Goal: Obtain resource: Download file/media

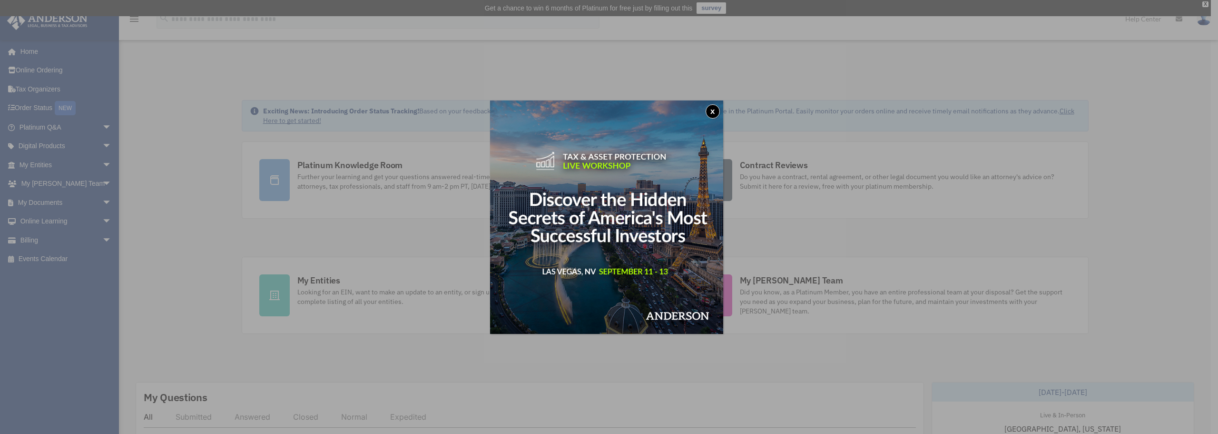
click at [714, 111] on button "x" at bounding box center [713, 111] width 14 height 14
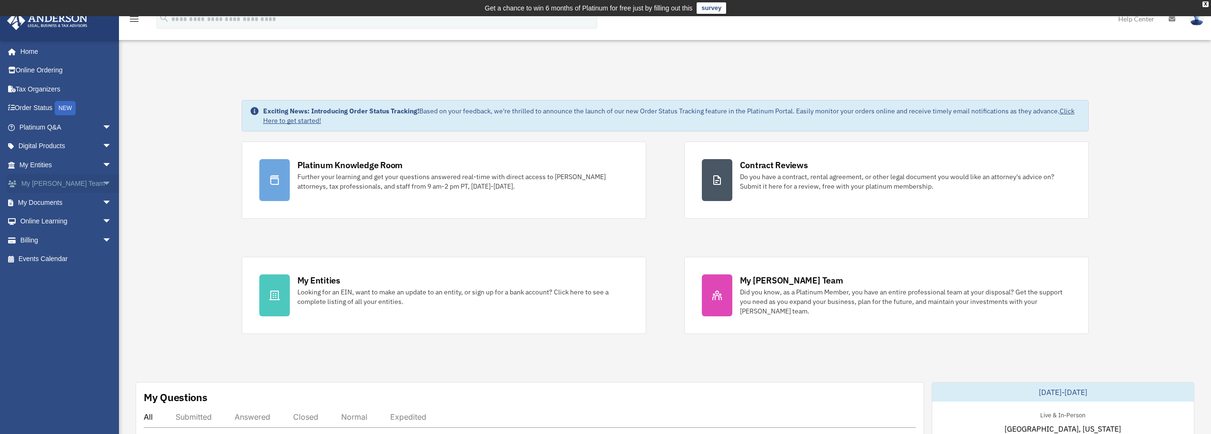
click at [102, 186] on span "arrow_drop_down" at bounding box center [111, 184] width 19 height 20
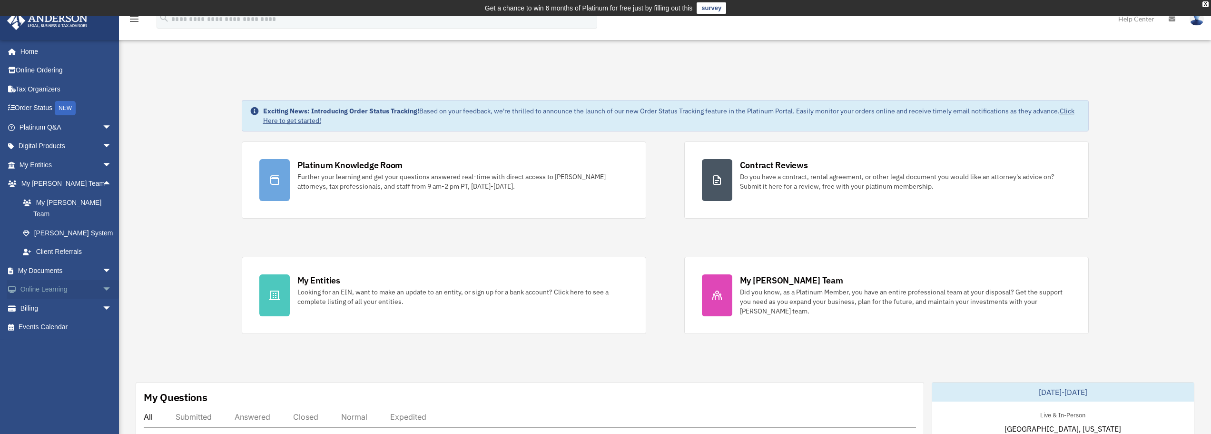
click at [102, 280] on span "arrow_drop_down" at bounding box center [111, 290] width 19 height 20
click at [102, 122] on span "arrow_drop_down" at bounding box center [111, 128] width 19 height 20
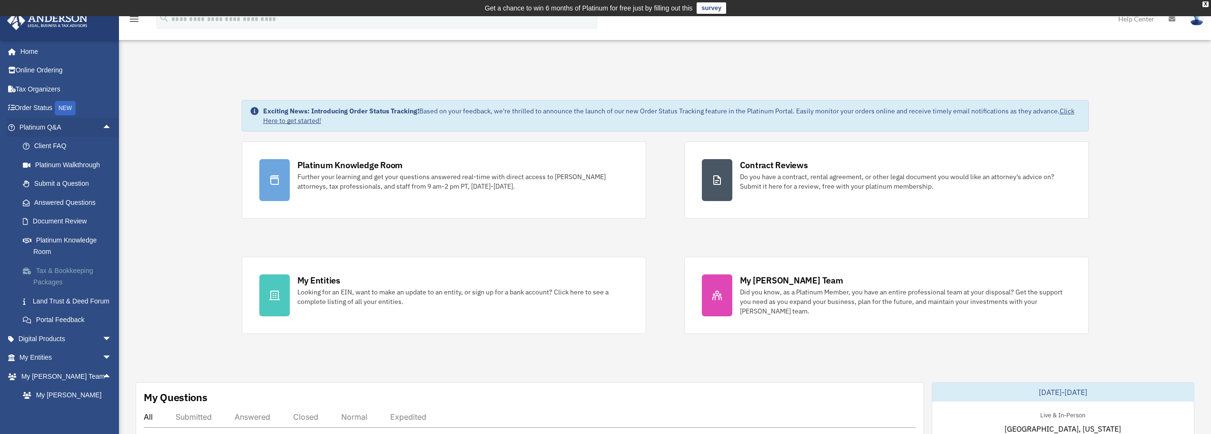
click at [46, 283] on link "Tax & Bookkeeping Packages" at bounding box center [69, 276] width 113 height 30
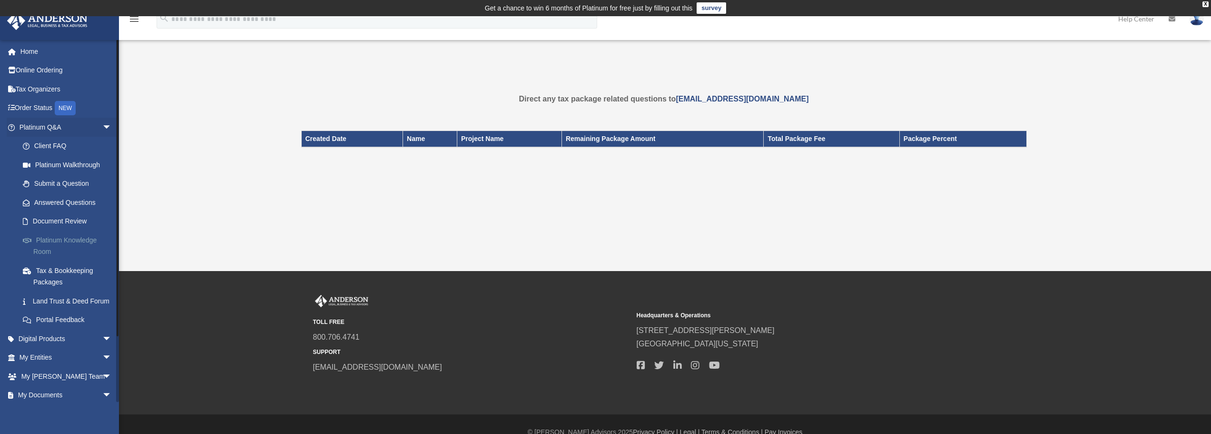
click at [52, 248] on link "Platinum Knowledge Room" at bounding box center [69, 245] width 113 height 30
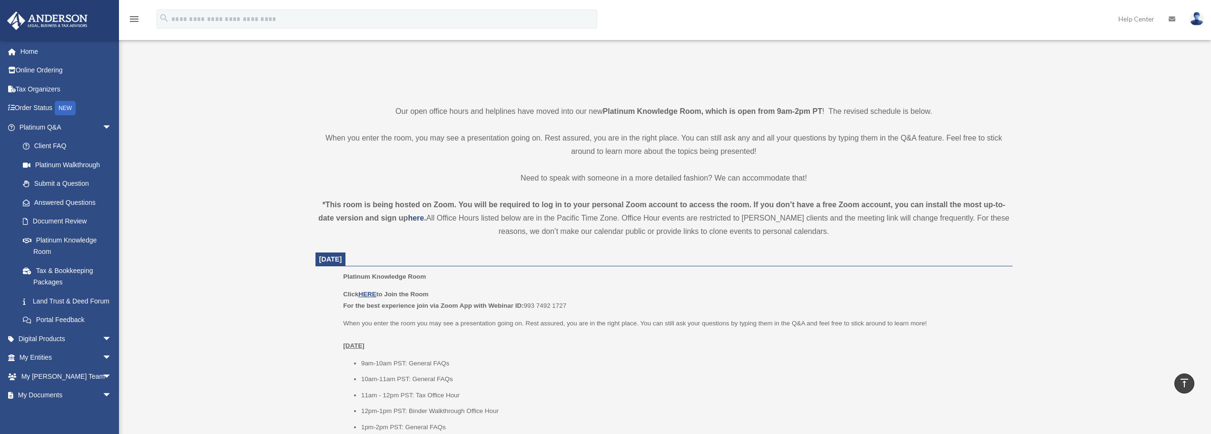
scroll to position [190, 0]
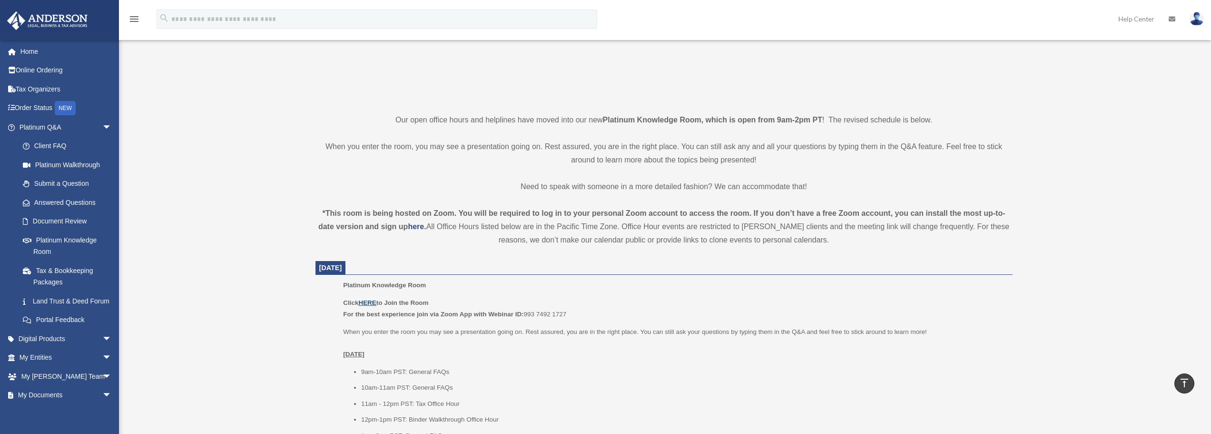
click at [373, 305] on u "HERE" at bounding box center [367, 302] width 18 height 7
click at [43, 204] on link "Answered Questions" at bounding box center [69, 202] width 113 height 19
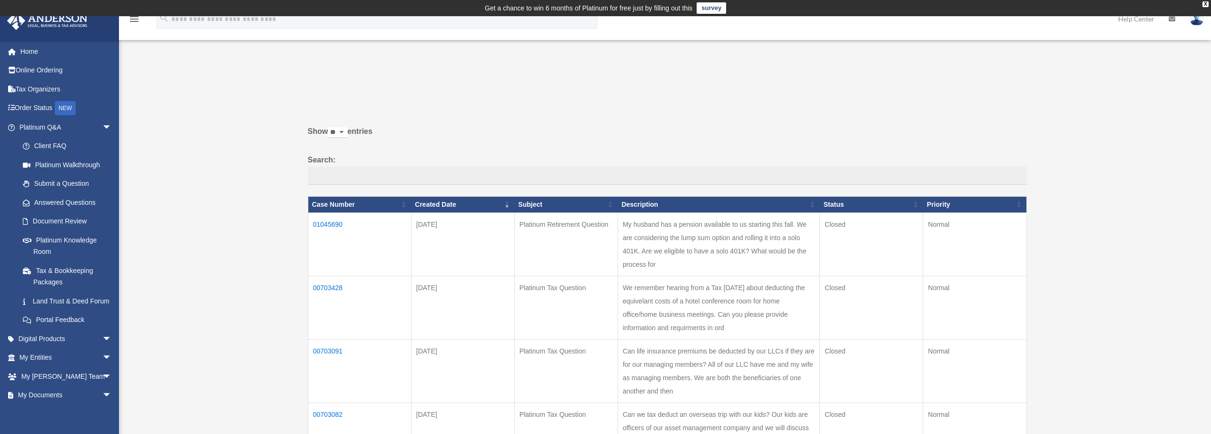
click at [705, 6] on link "survey" at bounding box center [712, 7] width 30 height 11
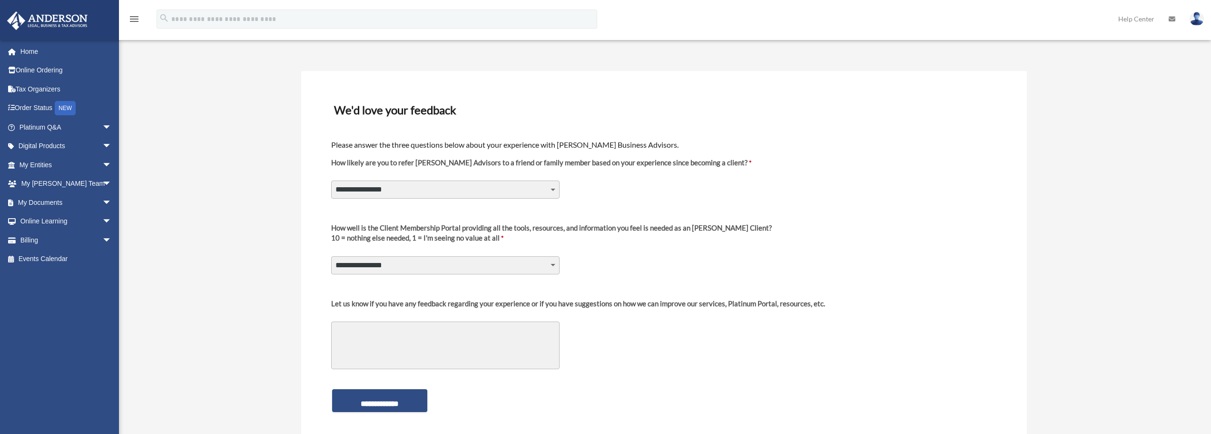
scroll to position [48, 0]
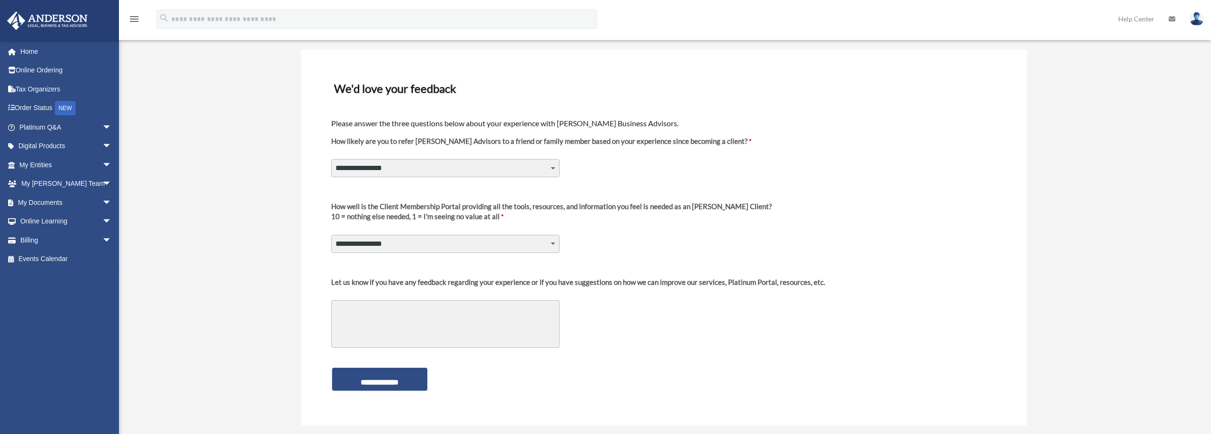
click at [535, 169] on select "**********" at bounding box center [445, 168] width 228 height 18
click at [331, 159] on select "**********" at bounding box center [445, 168] width 228 height 18
click at [510, 165] on select "**********" at bounding box center [445, 168] width 228 height 18
select select "********"
click at [331, 159] on select "**********" at bounding box center [445, 168] width 228 height 18
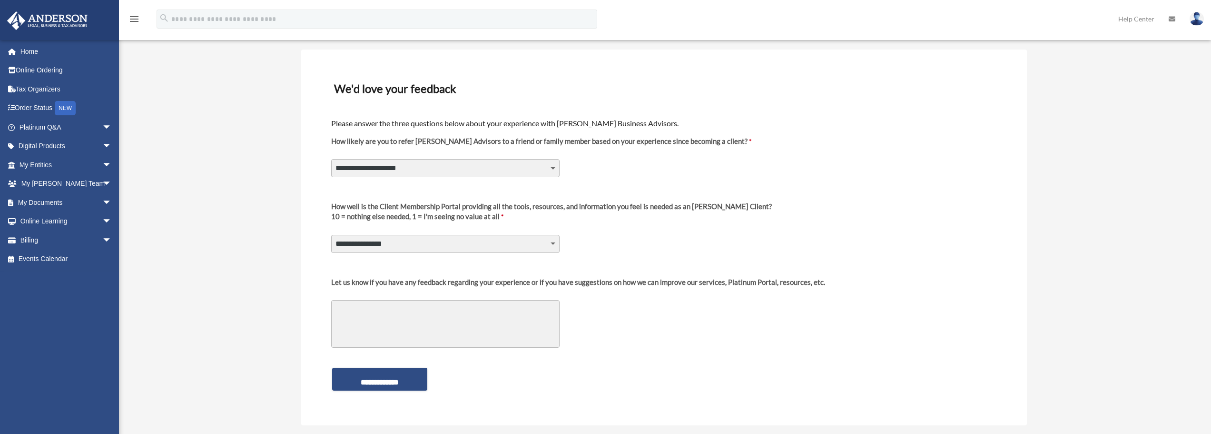
click at [550, 247] on select "**********" at bounding box center [445, 244] width 228 height 18
select select "********"
click at [331, 235] on select "**********" at bounding box center [445, 244] width 228 height 18
click at [413, 305] on textarea "Let us know if you have any feedback regarding your experience or if you have s…" at bounding box center [445, 324] width 228 height 48
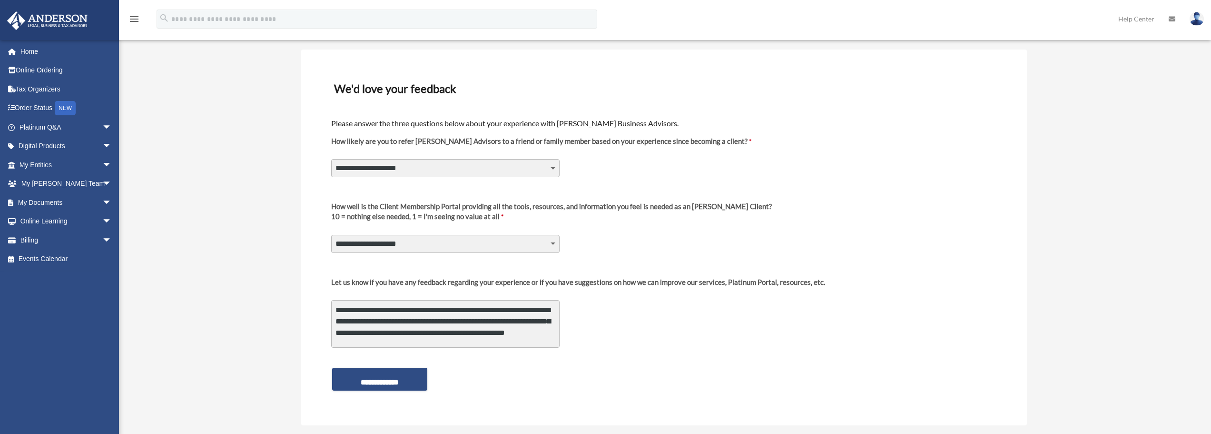
scroll to position [1, 0]
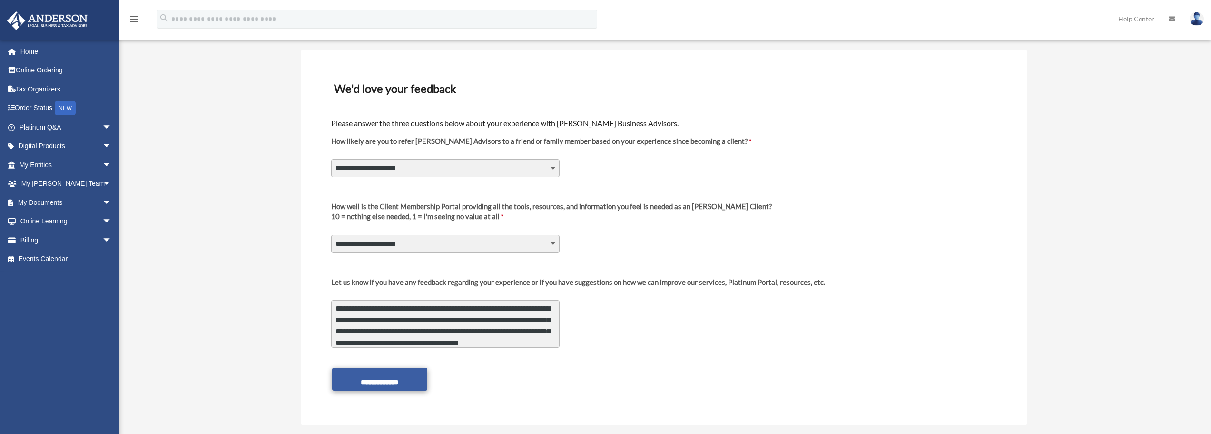
type textarea "**********"
click at [410, 382] on input "**********" at bounding box center [379, 378] width 95 height 23
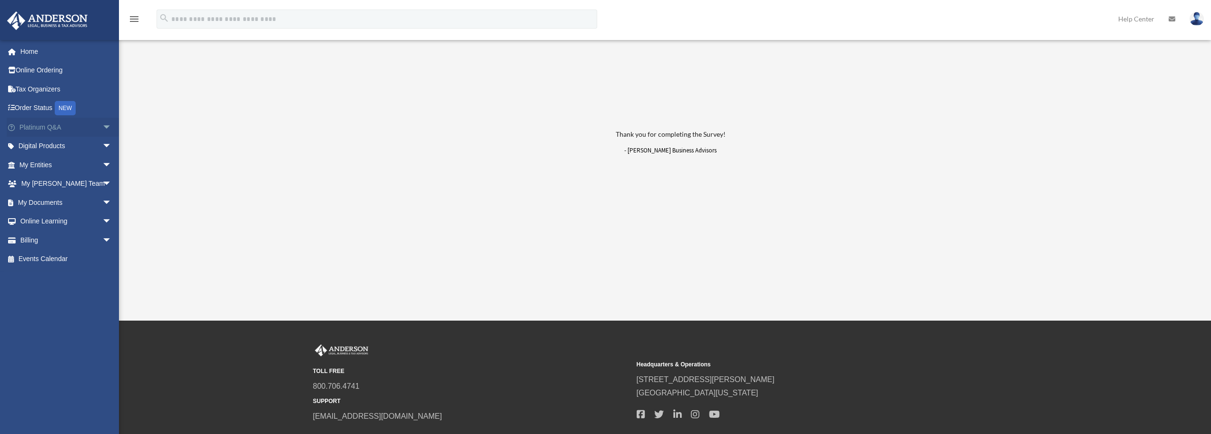
click at [42, 128] on link "Platinum Q&A arrow_drop_down" at bounding box center [66, 127] width 119 height 19
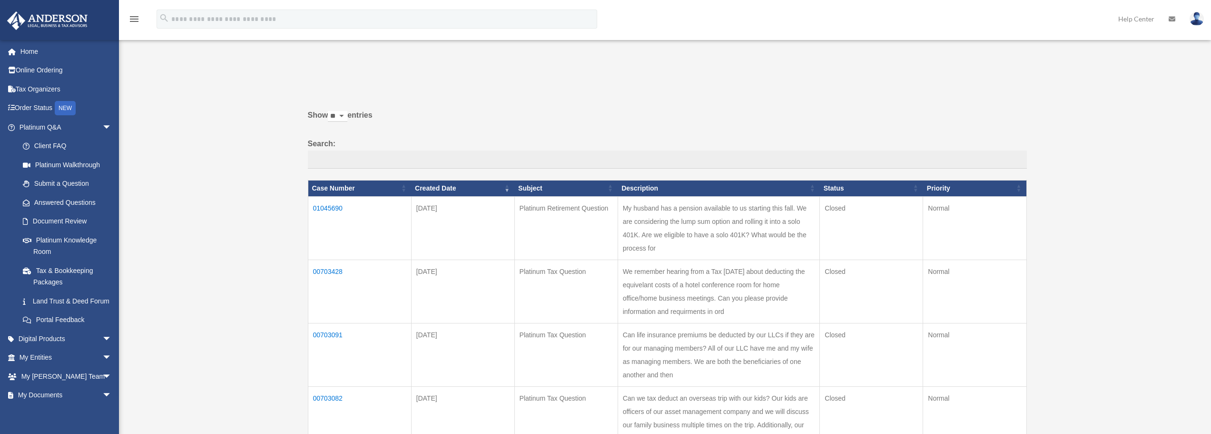
scroll to position [48, 0]
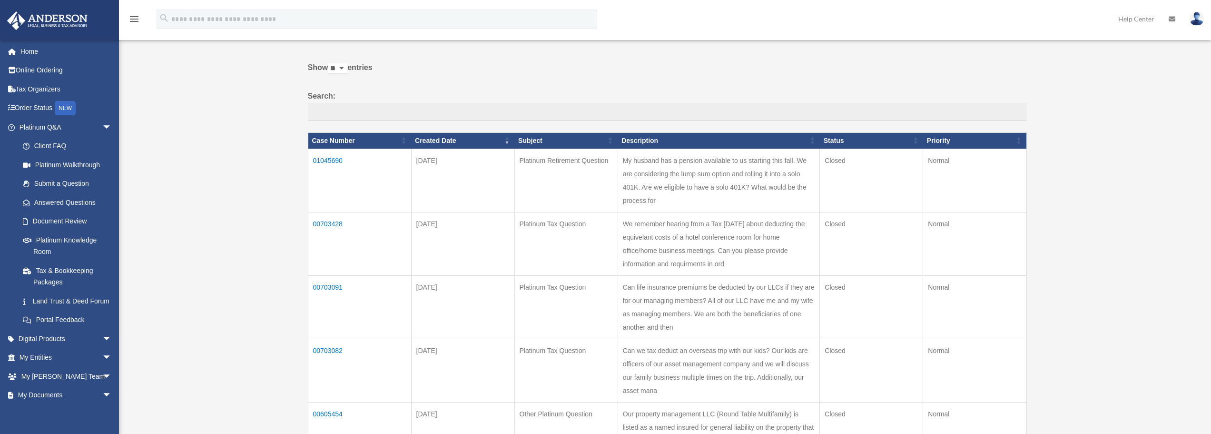
click at [322, 225] on td "00703428" at bounding box center [359, 243] width 103 height 63
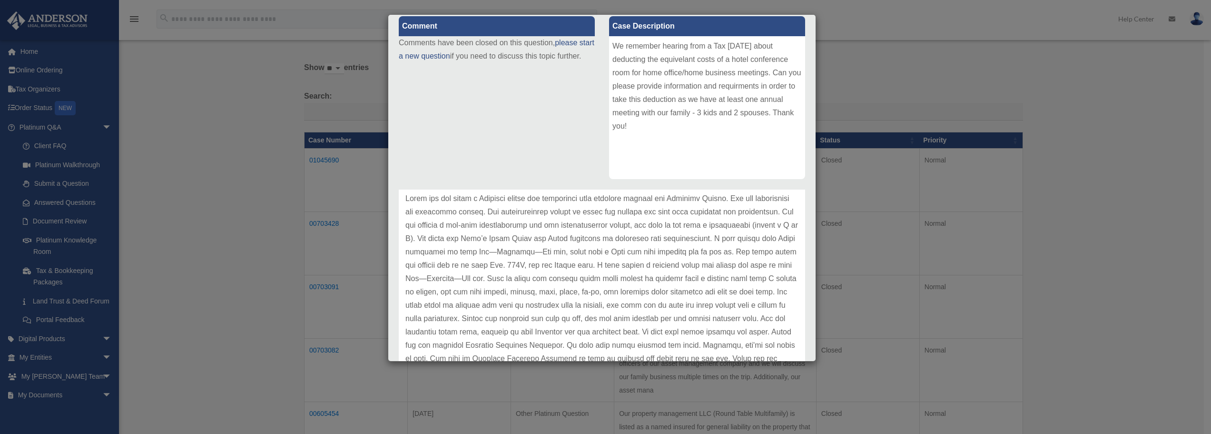
click at [599, 268] on p at bounding box center [602, 305] width 393 height 227
drag, startPoint x: 587, startPoint y: 228, endPoint x: 571, endPoint y: 235, distance: 17.7
click at [573, 235] on p at bounding box center [602, 305] width 393 height 227
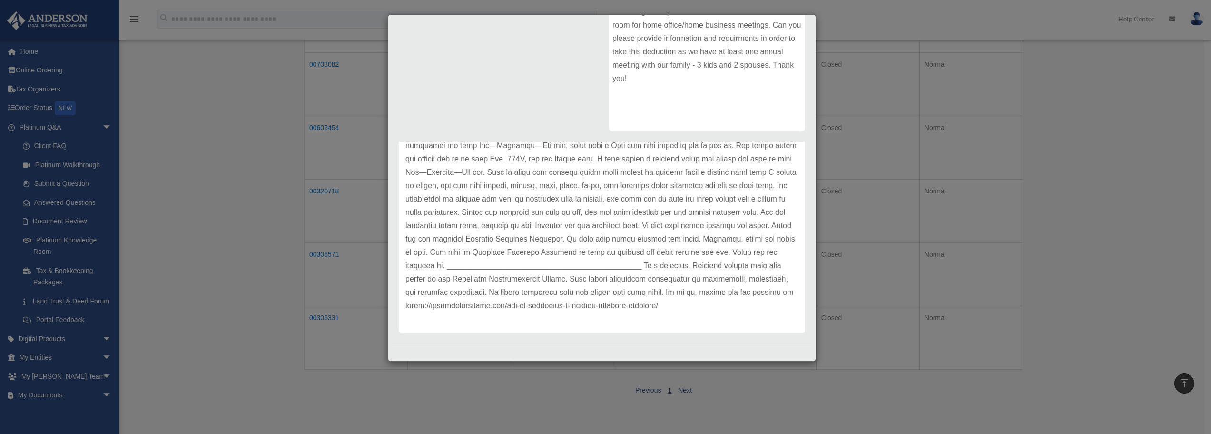
scroll to position [0, 0]
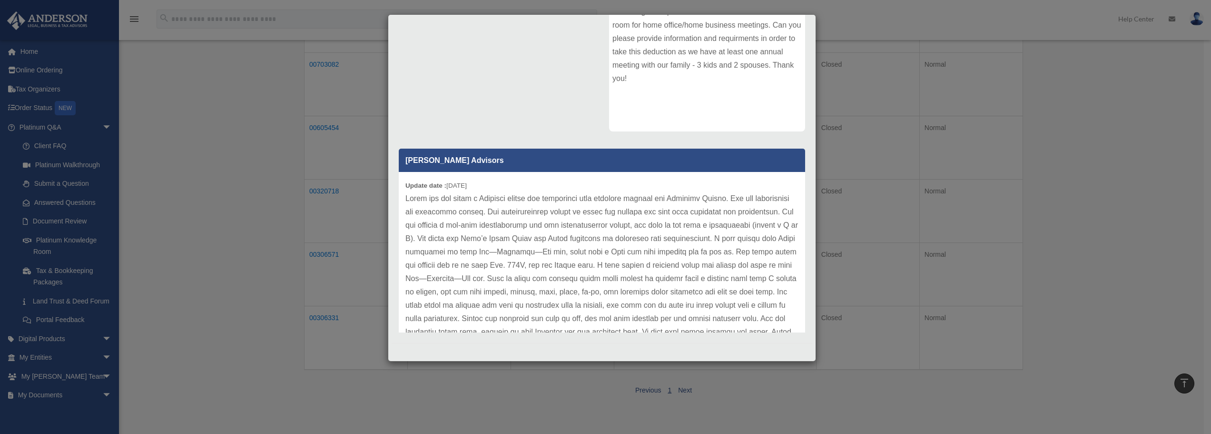
click at [539, 213] on p at bounding box center [602, 305] width 393 height 227
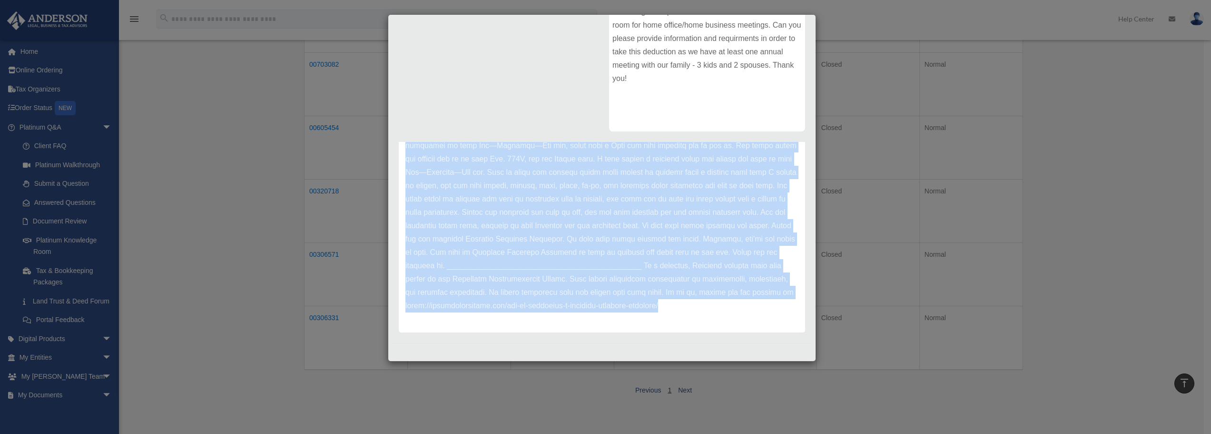
scroll to position [119, 0]
drag, startPoint x: 406, startPoint y: 184, endPoint x: 762, endPoint y: 323, distance: 382.2
click at [763, 325] on div "Update date : 08-21-2024" at bounding box center [602, 199] width 406 height 267
copy div "Update date : 08-21-2024 Thank you for being a Platinum member and submitting y…"
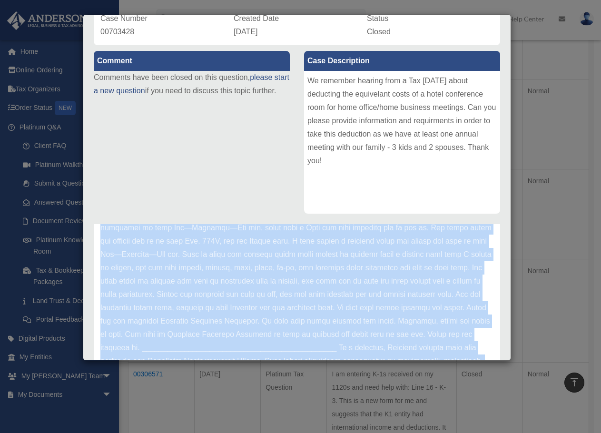
scroll to position [0, 0]
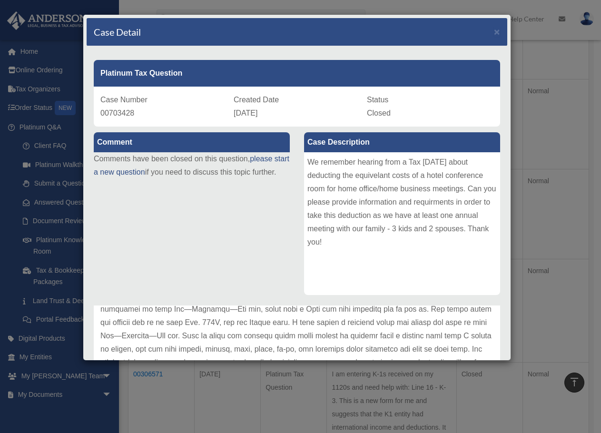
click at [250, 192] on div "Comment Comments have been closed on this question, please start a new question…" at bounding box center [192, 160] width 210 height 66
click at [494, 31] on span "×" at bounding box center [497, 31] width 6 height 11
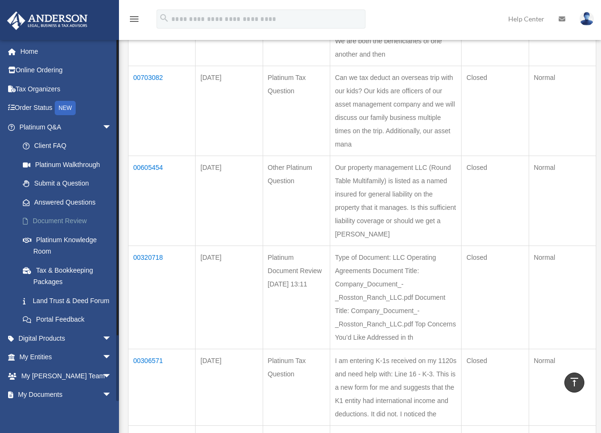
click at [47, 221] on link "Document Review" at bounding box center [69, 221] width 113 height 19
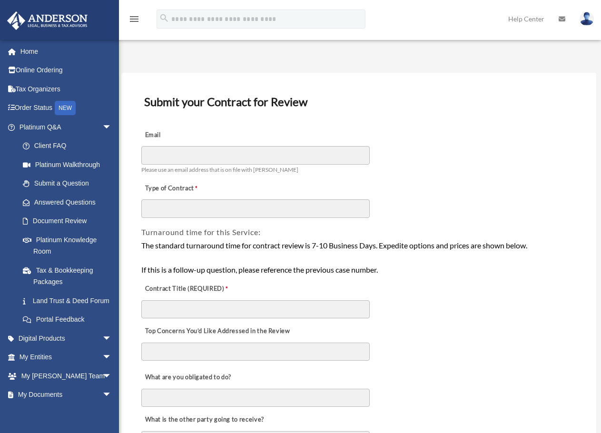
click at [589, 21] on img at bounding box center [587, 19] width 14 height 14
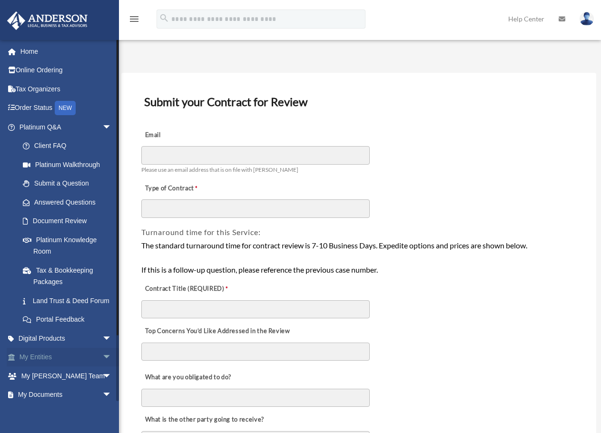
click at [102, 367] on span "arrow_drop_down" at bounding box center [111, 358] width 19 height 20
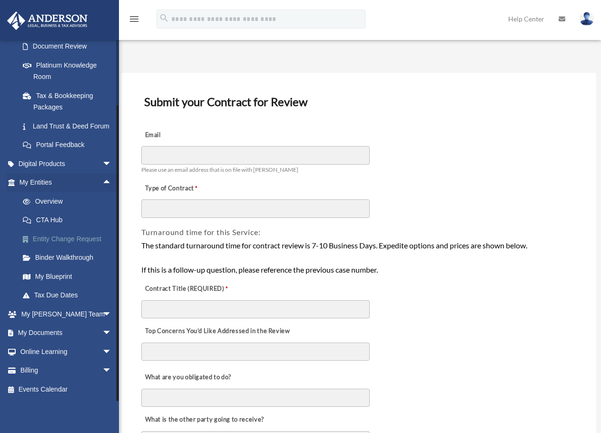
scroll to position [186, 0]
click at [102, 334] on span "arrow_drop_down" at bounding box center [111, 334] width 19 height 20
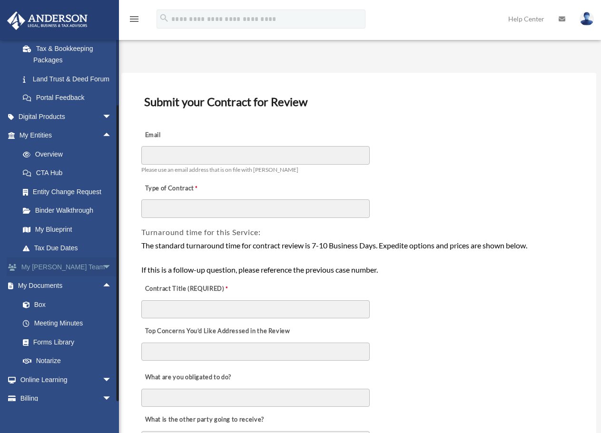
scroll to position [261, 0]
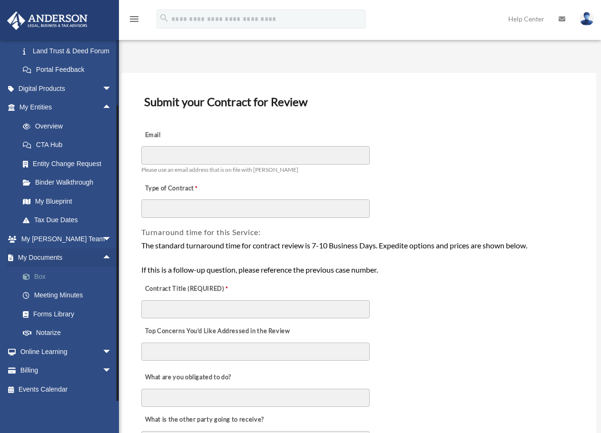
click at [40, 277] on link "Box" at bounding box center [69, 276] width 113 height 19
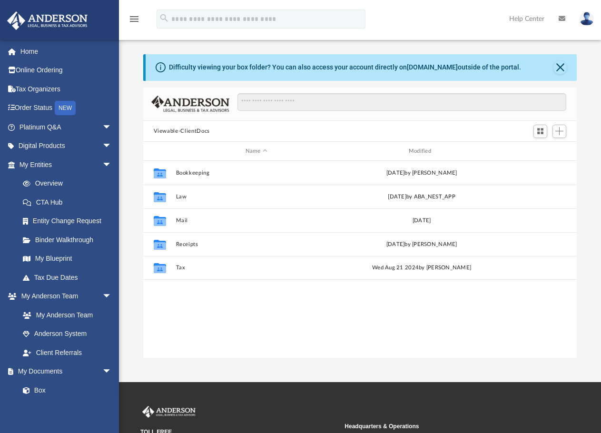
scroll to position [209, 426]
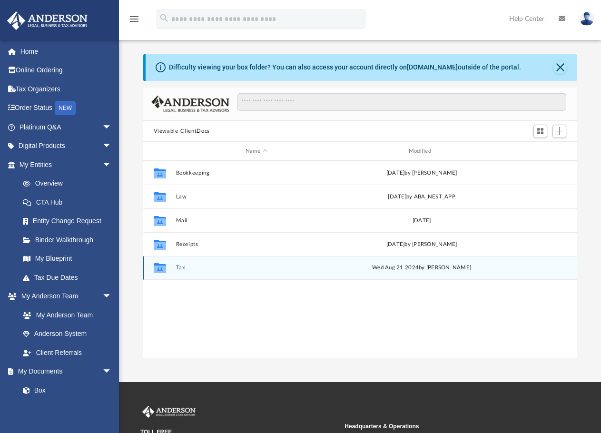
click at [155, 269] on icon "grid" at bounding box center [159, 270] width 12 height 8
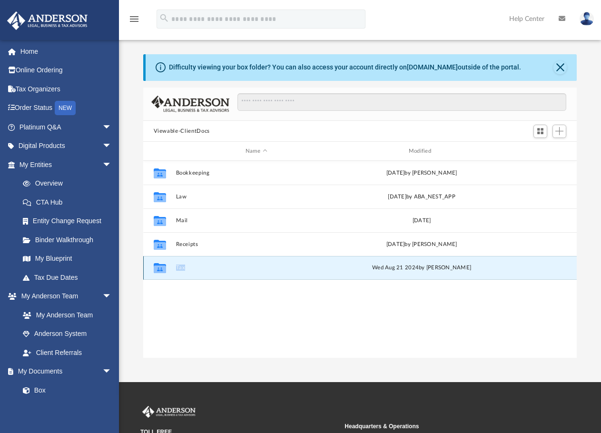
click at [155, 269] on icon "grid" at bounding box center [159, 270] width 12 height 8
click at [182, 266] on button "Tax" at bounding box center [256, 268] width 161 height 6
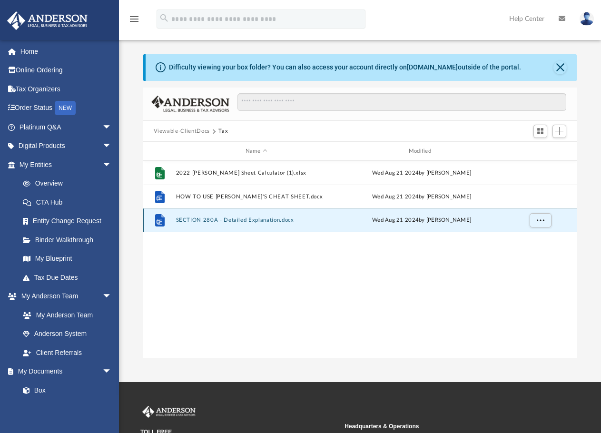
click at [228, 221] on button "SECTION 280A - Detailed Explanation.docx" at bounding box center [256, 220] width 161 height 6
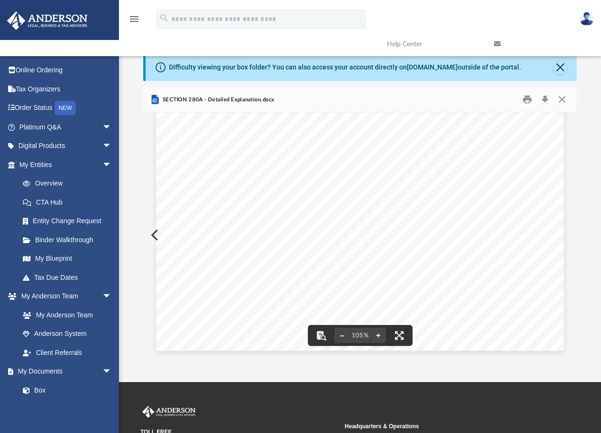
scroll to position [0, 0]
click at [527, 100] on button "Print" at bounding box center [527, 99] width 19 height 15
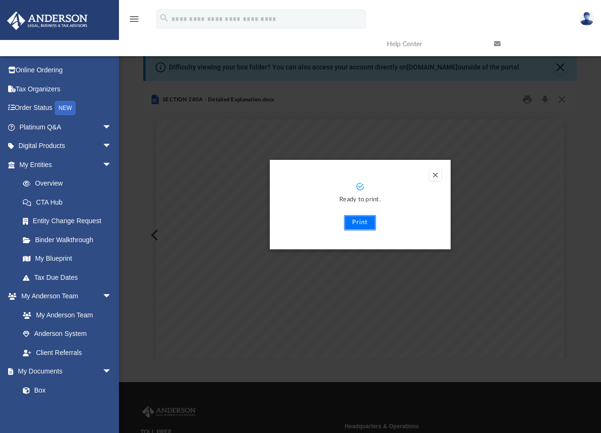
click at [363, 222] on button "Print" at bounding box center [360, 222] width 32 height 15
